Goal: Task Accomplishment & Management: Use online tool/utility

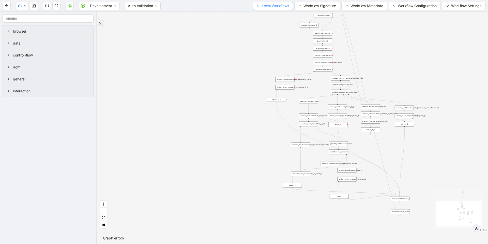
click at [268, 7] on span "Local Workflows" at bounding box center [275, 6] width 27 height 6
click at [263, 17] on span "Select" at bounding box center [270, 16] width 33 height 6
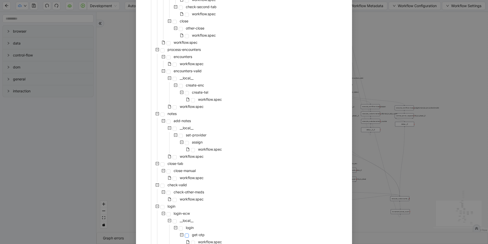
scroll to position [124, 0]
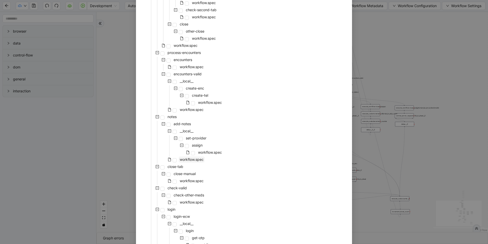
click at [187, 161] on span "workflow.spec" at bounding box center [192, 159] width 26 height 6
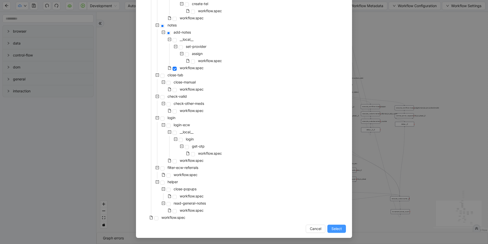
click at [329, 227] on button "Select" at bounding box center [336, 228] width 19 height 8
click at [302, 46] on div "trigger execute_workflow:check_exceptions execute_workflow:encounters execute_w…" at bounding box center [293, 122] width 392 height 220
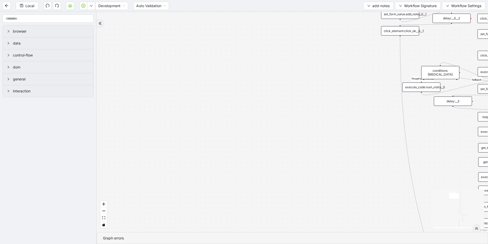
click at [178, 125] on div "financial fallback pool fallback fallback matches fallback ThreeForOrthovisc fa…" at bounding box center [293, 122] width 392 height 220
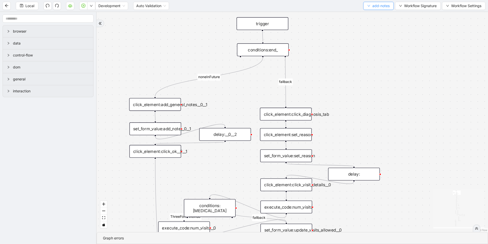
click at [378, 6] on span "add-notes" at bounding box center [380, 6] width 17 height 6
click at [334, 67] on div "financial fallback pool fallback fallback matches fallback ThreeForOrthovisc fa…" at bounding box center [293, 122] width 392 height 220
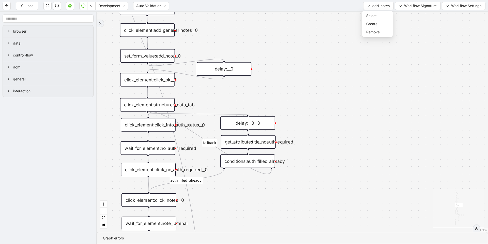
click at [259, 144] on div "get_attribute:title_noauthrequired" at bounding box center [248, 141] width 55 height 13
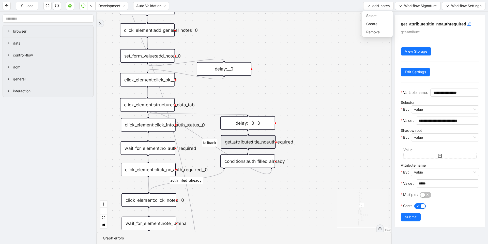
click at [345, 151] on div "financial fallback pool fallback fallback matches fallback ThreeForOrthovisc fa…" at bounding box center [244, 122] width 295 height 220
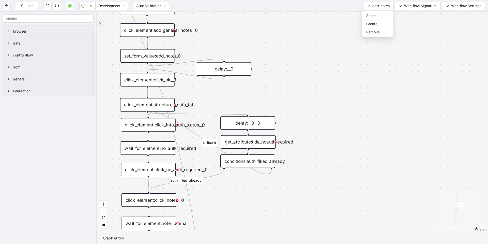
click at [257, 141] on div "get_attribute:title_noauthrequired" at bounding box center [248, 141] width 55 height 13
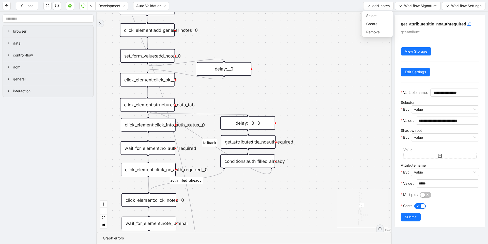
click at [217, 70] on div "delay:__0" at bounding box center [224, 68] width 55 height 13
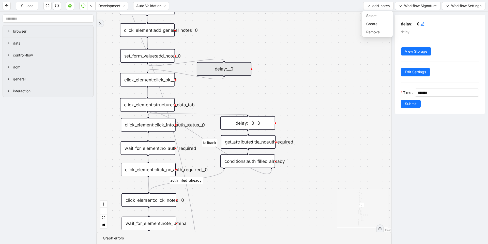
click at [216, 94] on div "financial fallback pool fallback fallback matches fallback ThreeForOrthovisc fa…" at bounding box center [244, 122] width 295 height 220
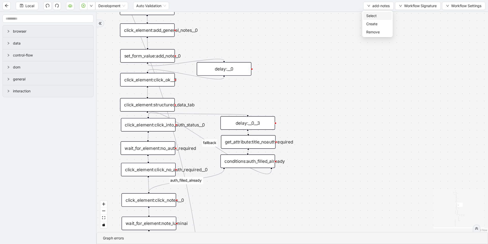
click at [371, 15] on span "Select" at bounding box center [377, 16] width 22 height 6
click at [371, 16] on span "Select" at bounding box center [377, 16] width 22 height 6
click at [371, 17] on span "Select" at bounding box center [377, 16] width 22 height 6
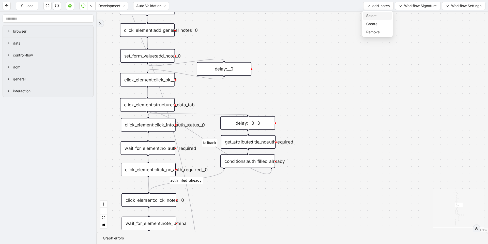
click at [371, 17] on span "Select" at bounding box center [377, 16] width 22 height 6
click at [378, 16] on span "Select" at bounding box center [377, 16] width 22 height 6
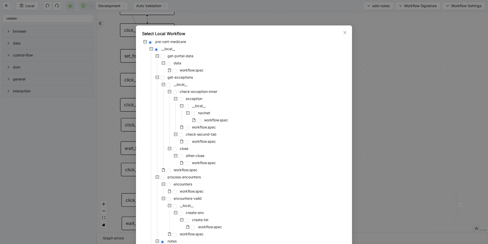
click at [427, 107] on div "Select Local Workflow pre-cert-medicare __local__ get-portal-data data workflow…" at bounding box center [244, 122] width 488 height 244
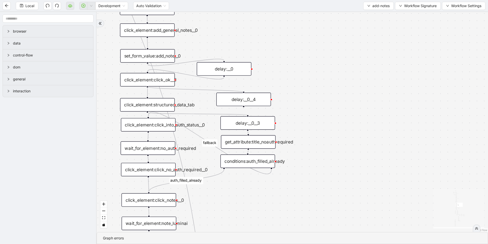
drag, startPoint x: 148, startPoint y: 86, endPoint x: 242, endPoint y: 92, distance: 94.0
click at [242, 92] on div "financial fallback pool fallback fallback matches fallback ThreeForOrthovisc fa…" at bounding box center [293, 122] width 392 height 220
drag, startPoint x: 244, startPoint y: 107, endPoint x: 145, endPoint y: 98, distance: 98.8
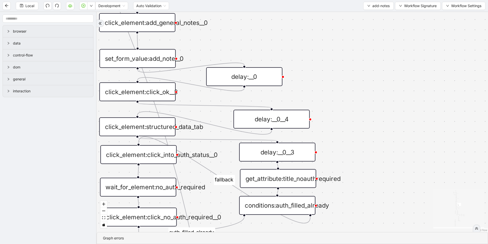
click at [34, 10] on div "Local Development Auto Validation add-notes Workflow Signature Workflow Settings" at bounding box center [244, 5] width 488 height 11
click at [32, 6] on span "Local" at bounding box center [29, 6] width 9 height 6
click at [23, 6] on icon "save" at bounding box center [22, 6] width 4 height 4
click at [385, 6] on span "add-notes" at bounding box center [380, 6] width 17 height 6
click at [374, 17] on span "Select" at bounding box center [377, 16] width 22 height 6
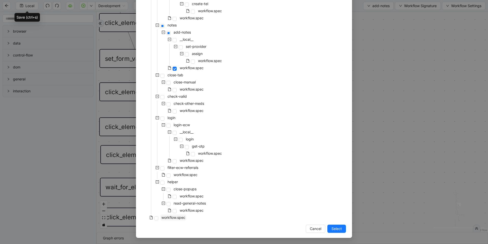
click at [164, 217] on span "workflow.spec" at bounding box center [173, 217] width 24 height 4
click at [334, 227] on span "Select" at bounding box center [337, 229] width 10 height 6
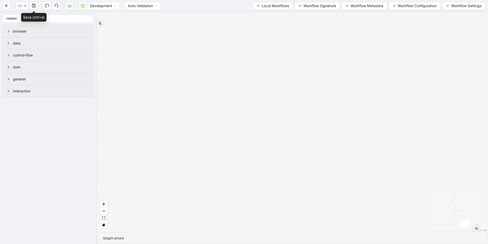
click at [103, 219] on button "fit view" at bounding box center [103, 217] width 7 height 7
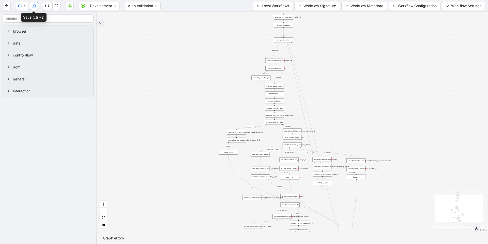
click at [32, 6] on icon "save" at bounding box center [34, 6] width 4 height 4
click at [32, 17] on span "Dev: Update Needed" at bounding box center [38, 16] width 37 height 6
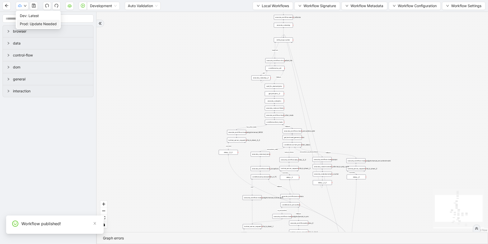
click at [27, 25] on span "Prod: Update Needed" at bounding box center [38, 24] width 37 height 6
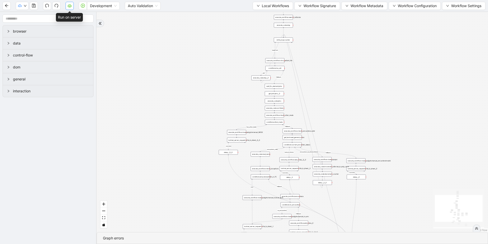
click at [69, 6] on icon "cloud-server" at bounding box center [70, 6] width 4 height 4
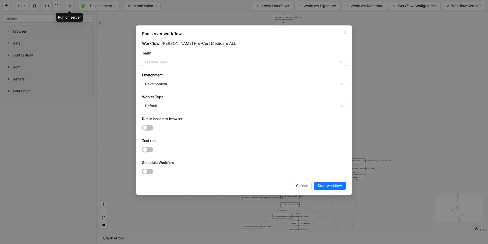
click at [189, 63] on span "LuminaiTeam" at bounding box center [244, 62] width 198 height 8
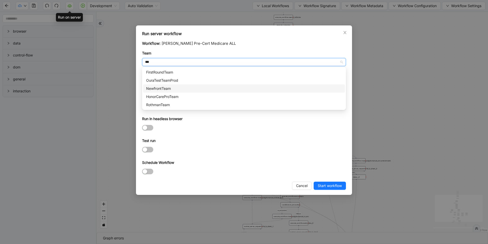
type input "****"
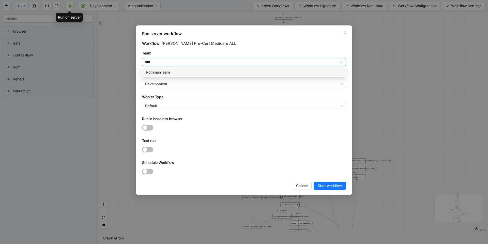
click at [175, 70] on div "RothmanTeam" at bounding box center [244, 72] width 196 height 6
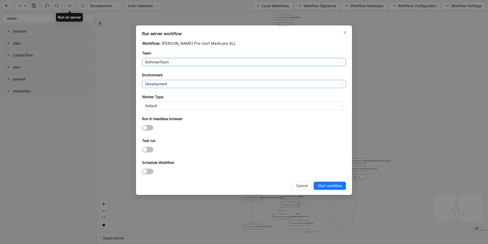
click at [175, 82] on span "Development" at bounding box center [244, 84] width 198 height 8
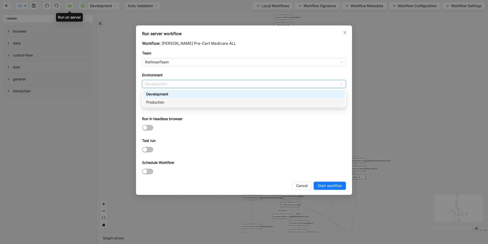
click at [167, 104] on div "Production" at bounding box center [244, 102] width 196 height 6
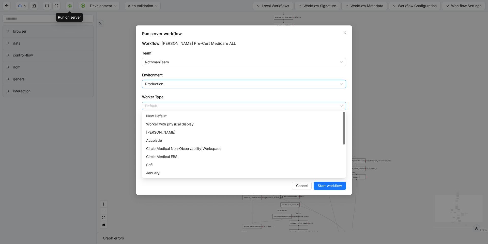
click at [170, 104] on span "Default" at bounding box center [244, 106] width 198 height 8
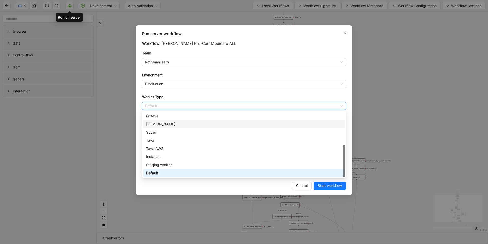
click at [166, 124] on div "[PERSON_NAME]" at bounding box center [244, 124] width 196 height 6
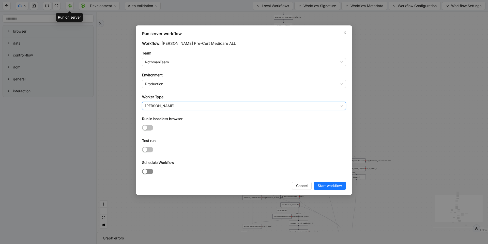
click at [145, 173] on div "button" at bounding box center [145, 171] width 5 height 5
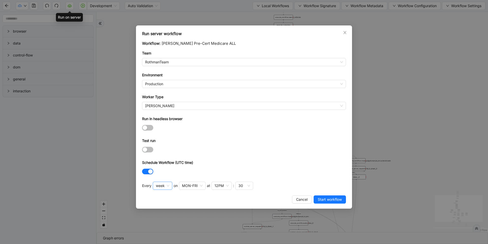
click at [166, 187] on span "week" at bounding box center [162, 186] width 13 height 8
click at [165, 220] on div "hour" at bounding box center [162, 220] width 10 height 6
click at [188, 187] on div "30" at bounding box center [186, 186] width 18 height 8
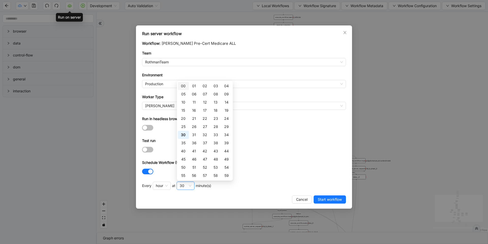
click at [182, 85] on div "00" at bounding box center [183, 86] width 5 height 6
click at [326, 156] on form "Workflow: [PERSON_NAME] Pre-Cert Medicare ALL Team RothmanTeam Environment Prod…" at bounding box center [244, 107] width 204 height 135
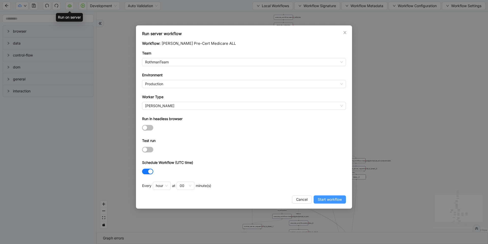
click at [336, 198] on span "Start workflow" at bounding box center [330, 200] width 24 height 6
